Goal: Complete application form

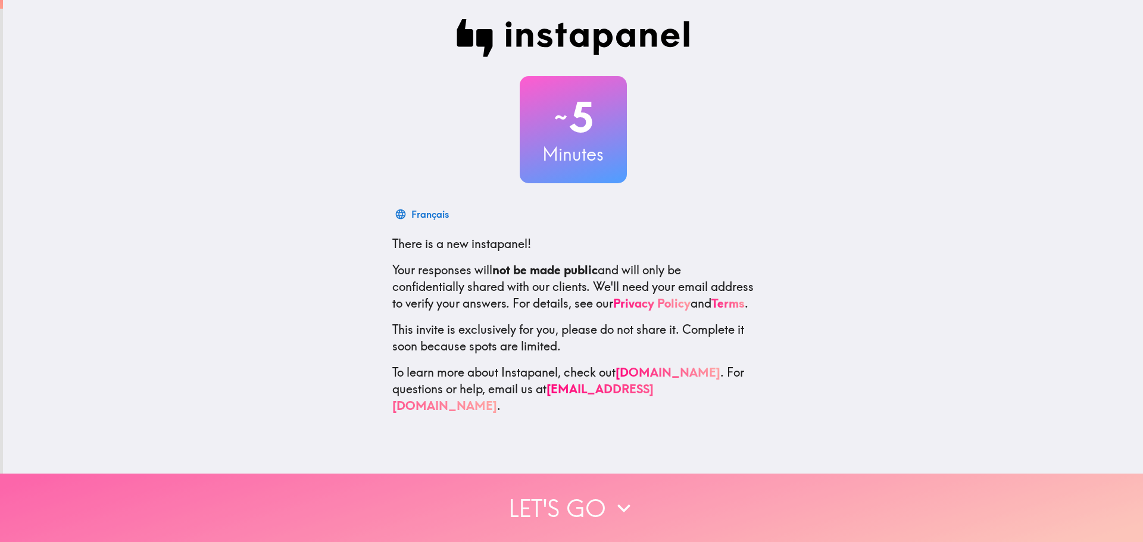
click at [565, 488] on button "Let's go" at bounding box center [571, 508] width 1143 height 68
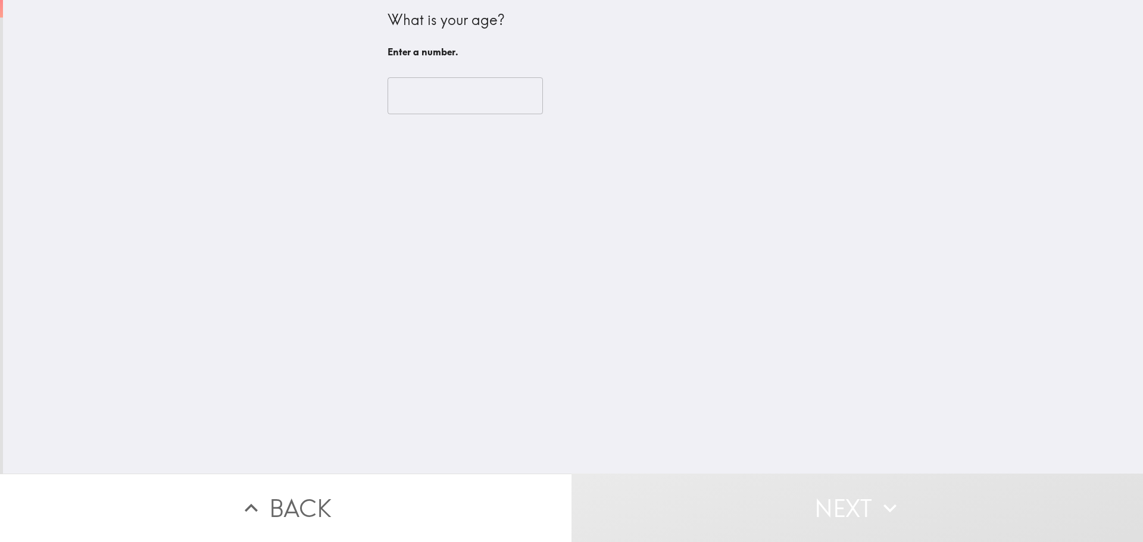
click at [461, 89] on input "number" at bounding box center [464, 95] width 155 height 37
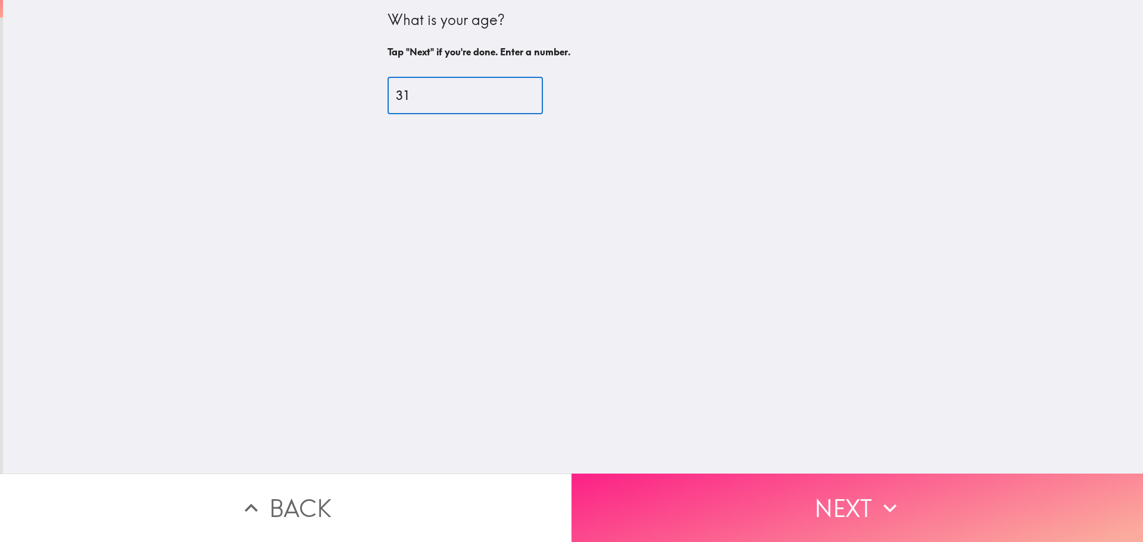
type input "31"
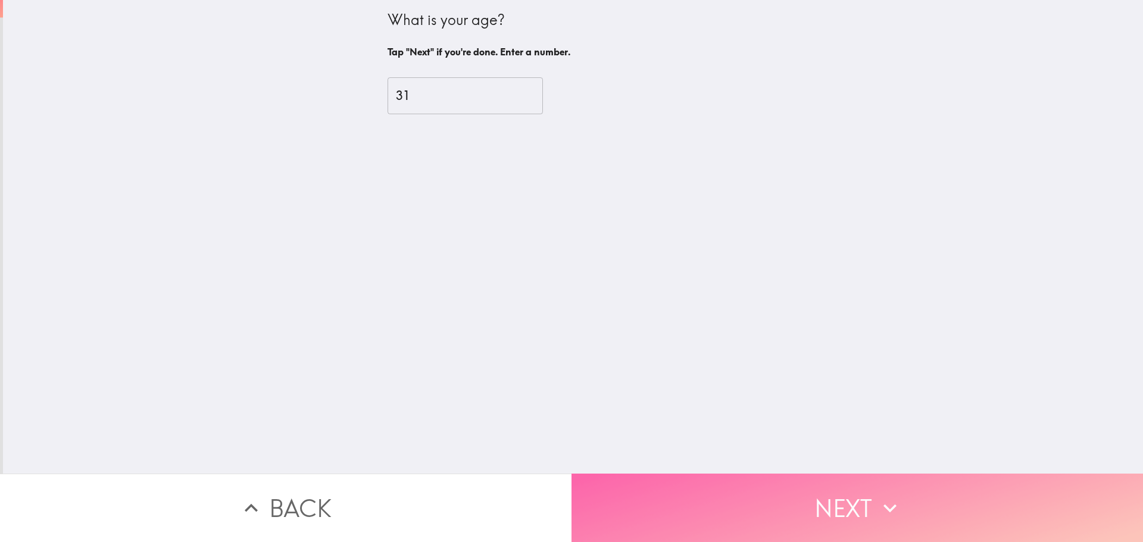
click at [747, 482] on button "Next" at bounding box center [856, 508] width 571 height 68
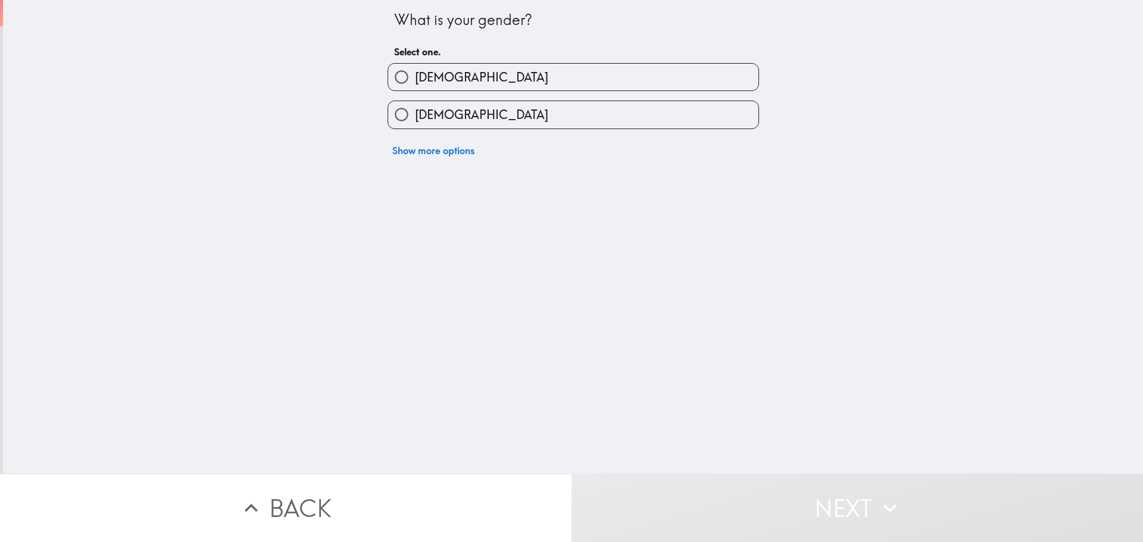
click at [455, 111] on label "[DEMOGRAPHIC_DATA]" at bounding box center [573, 114] width 370 height 27
click at [415, 111] on input "[DEMOGRAPHIC_DATA]" at bounding box center [401, 114] width 27 height 27
radio input "true"
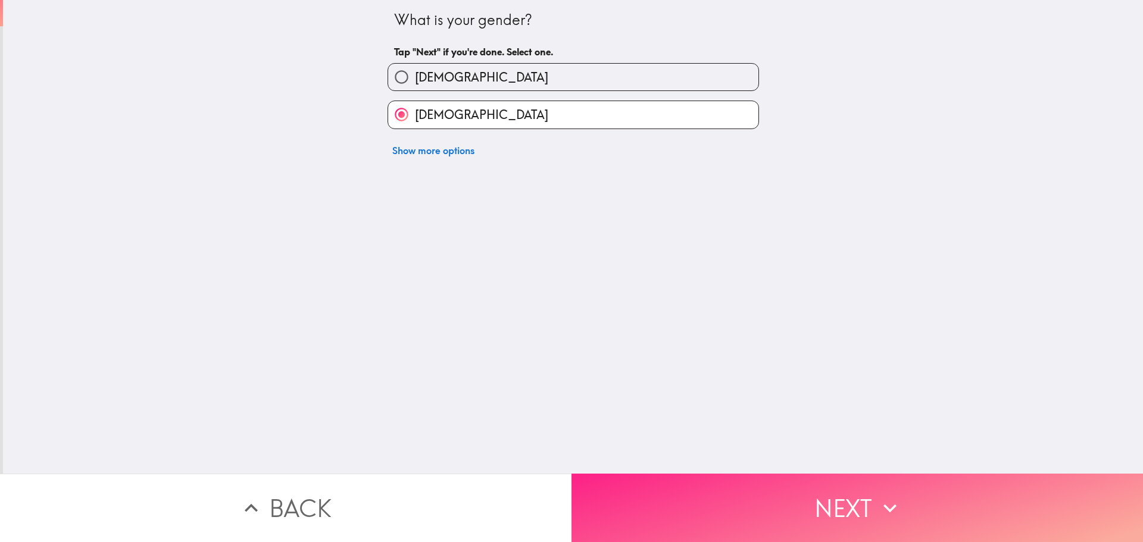
click at [727, 482] on button "Next" at bounding box center [856, 508] width 571 height 68
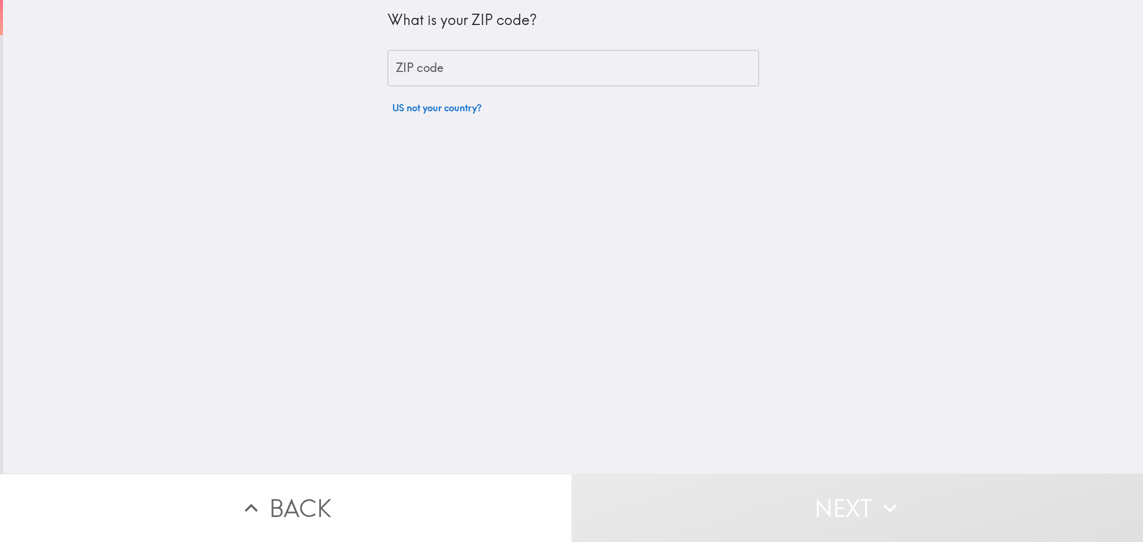
click at [459, 62] on input "ZIP code" at bounding box center [572, 68] width 371 height 37
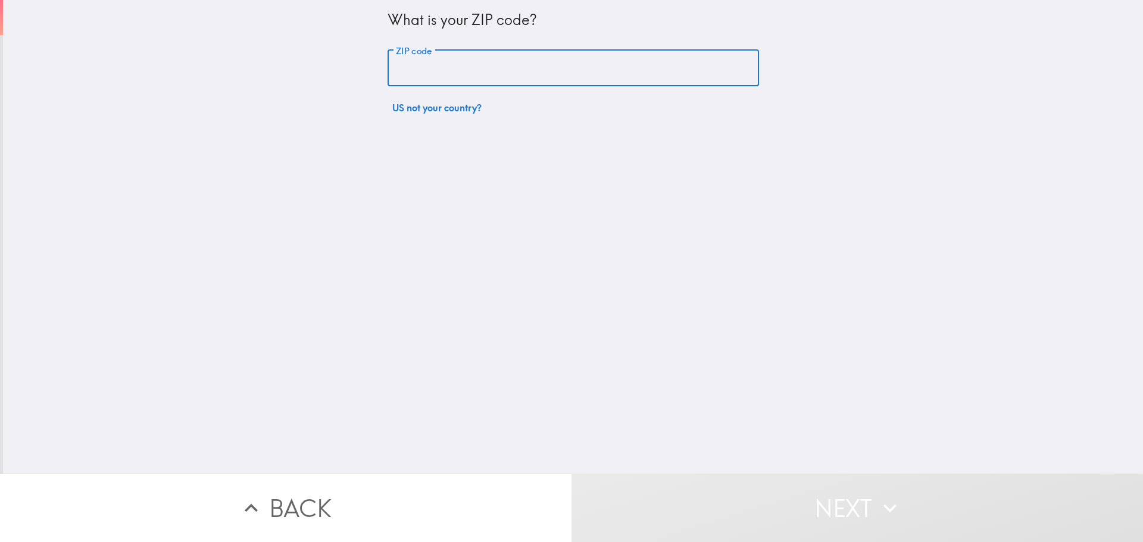
type input "07076"
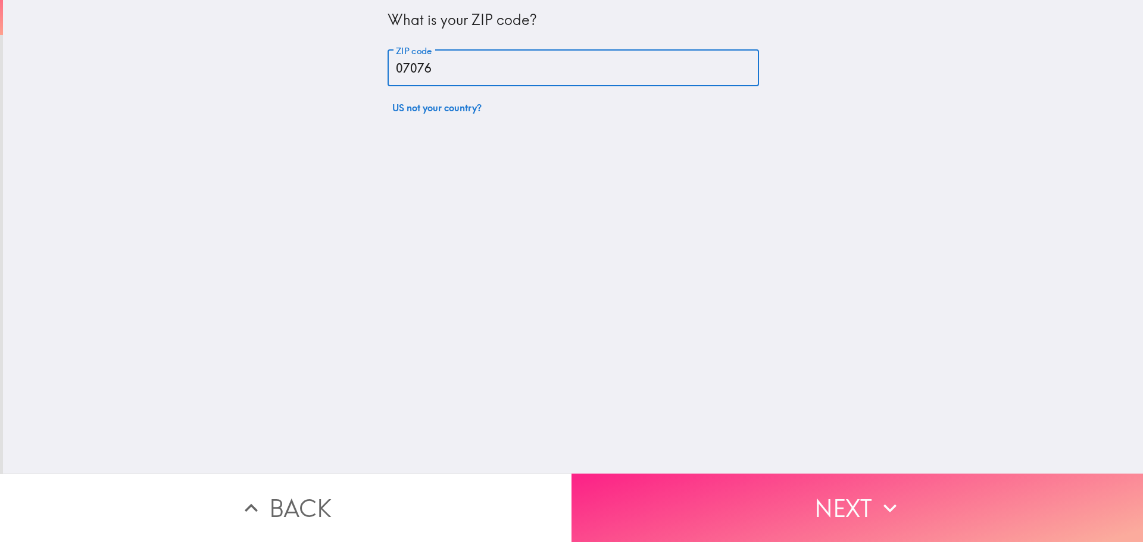
click at [752, 481] on button "Next" at bounding box center [856, 508] width 571 height 68
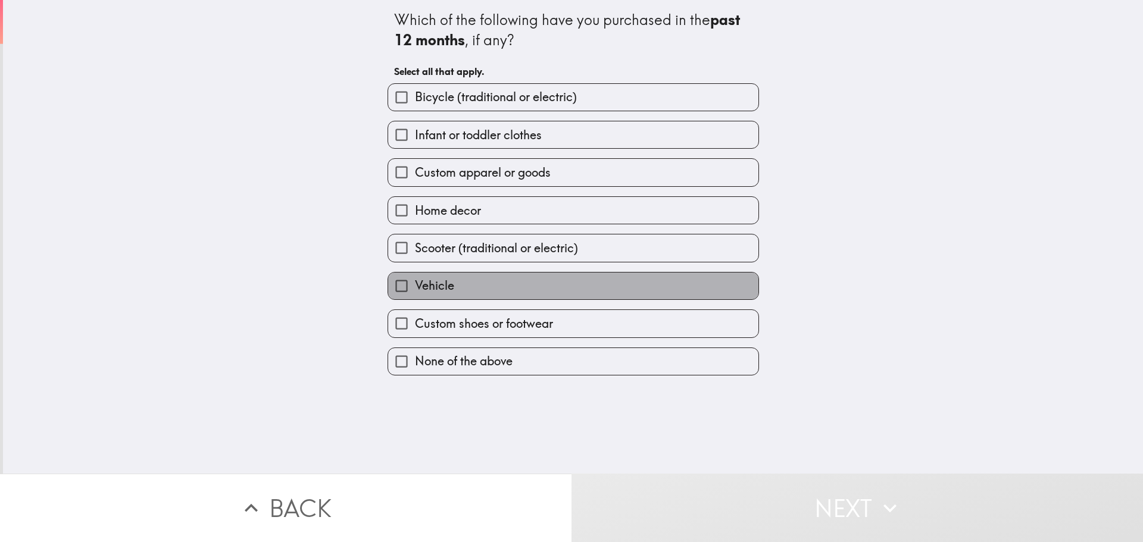
click at [465, 289] on label "Vehicle" at bounding box center [573, 286] width 370 height 27
click at [415, 289] on input "Vehicle" at bounding box center [401, 286] width 27 height 27
checkbox input "true"
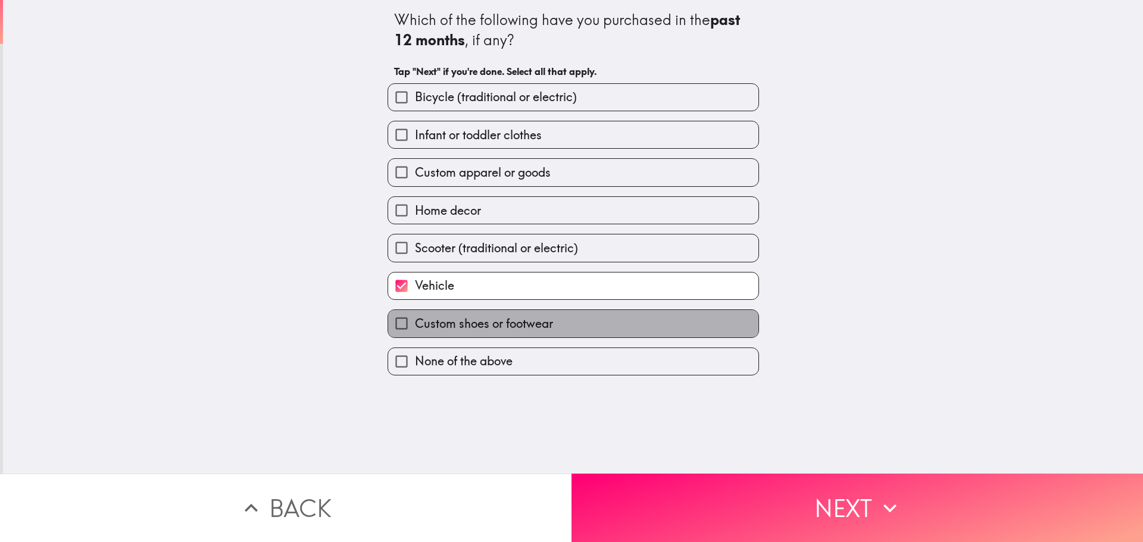
click at [436, 322] on span "Custom shoes or footwear" at bounding box center [484, 323] width 138 height 17
click at [415, 322] on input "Custom shoes or footwear" at bounding box center [401, 323] width 27 height 27
checkbox input "true"
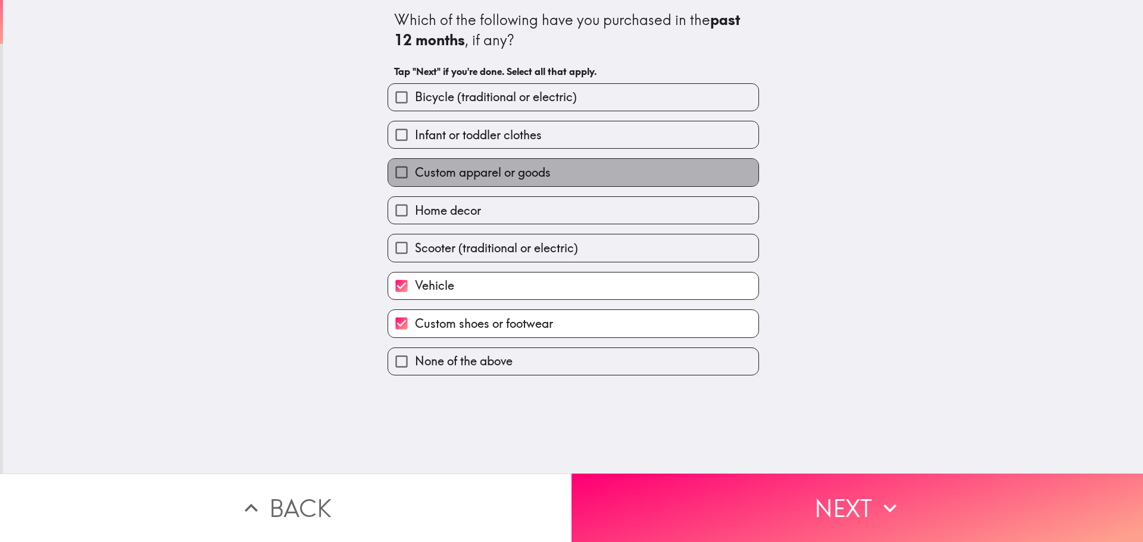
click at [458, 170] on span "Custom apparel or goods" at bounding box center [483, 172] width 136 height 17
click at [415, 170] on input "Custom apparel or goods" at bounding box center [401, 172] width 27 height 27
checkbox input "true"
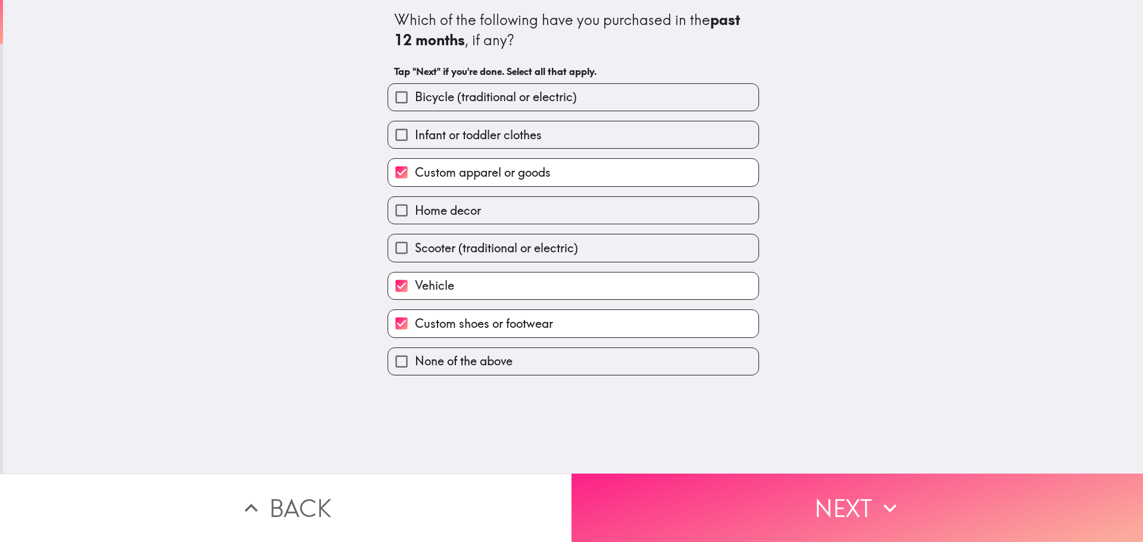
click at [714, 487] on button "Next" at bounding box center [856, 508] width 571 height 68
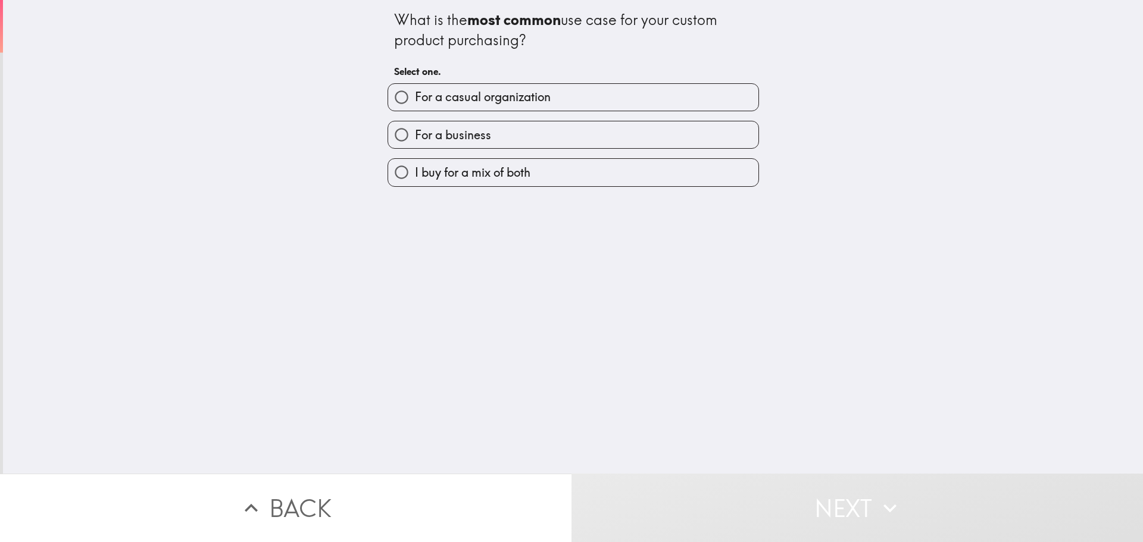
click at [537, 101] on span "For a casual organization" at bounding box center [483, 97] width 136 height 17
click at [415, 101] on input "For a casual organization" at bounding box center [401, 97] width 27 height 27
radio input "true"
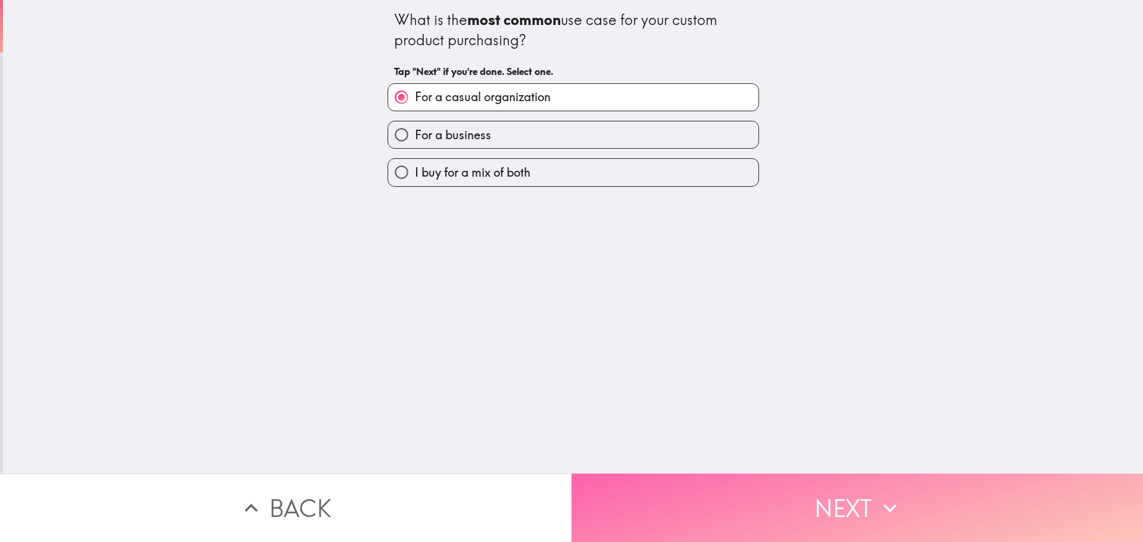
click at [758, 476] on button "Next" at bounding box center [856, 508] width 571 height 68
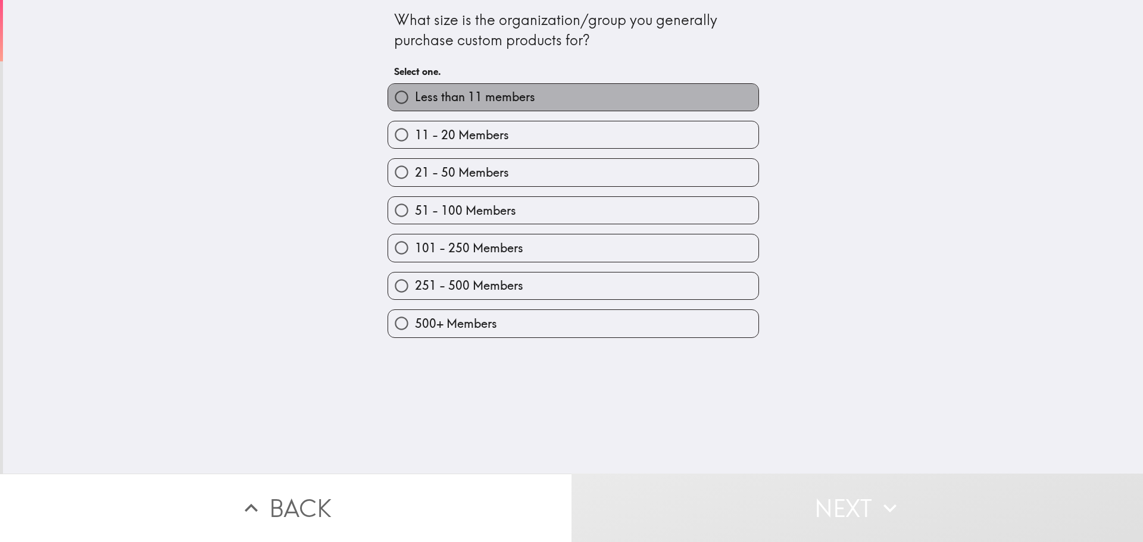
click at [536, 98] on label "Less than 11 members" at bounding box center [573, 97] width 370 height 27
click at [415, 98] on input "Less than 11 members" at bounding box center [401, 97] width 27 height 27
radio input "true"
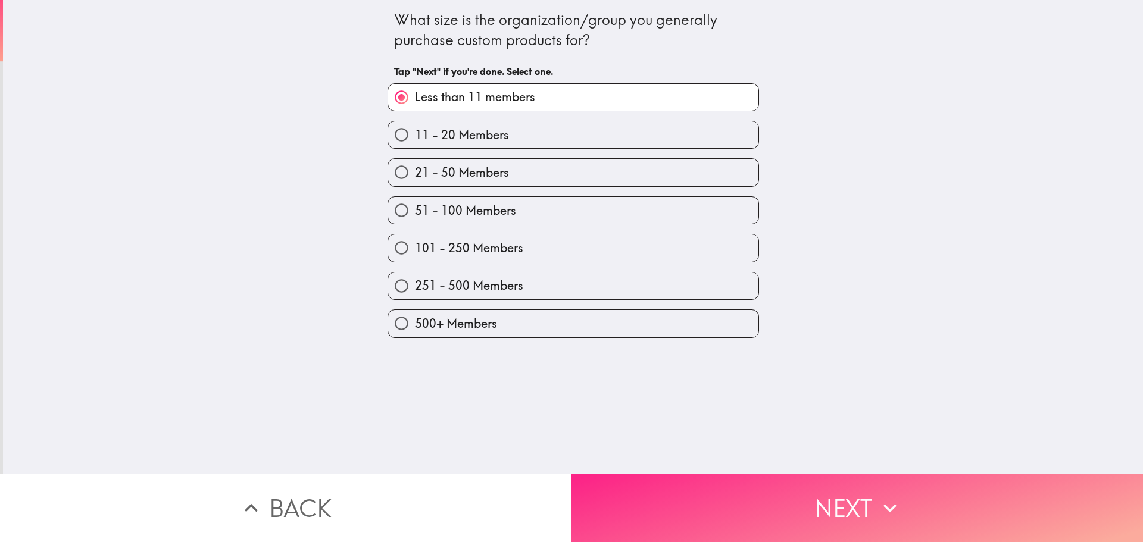
click at [763, 484] on button "Next" at bounding box center [856, 508] width 571 height 68
